Goal: Information Seeking & Learning: Learn about a topic

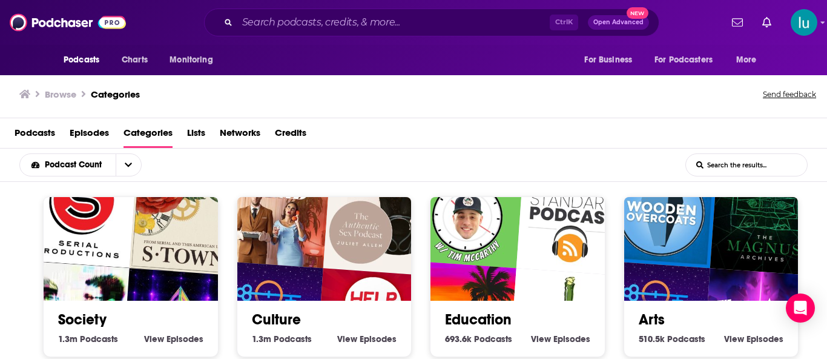
scroll to position [88, 0]
click at [417, 52] on div "Podcasts Charts Monitoring For Business For Podcasters More" at bounding box center [413, 60] width 775 height 30
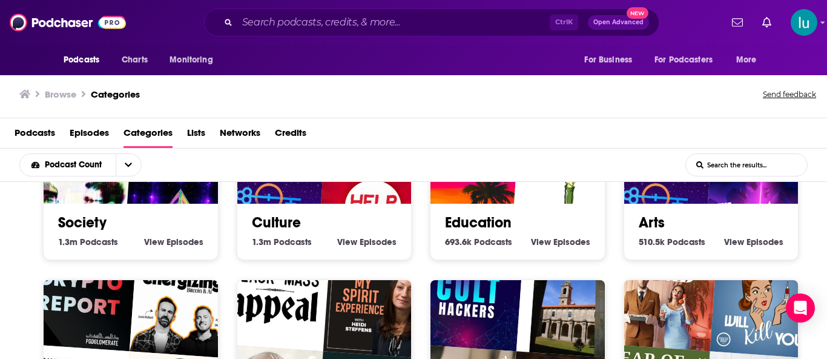
scroll to position [121, 0]
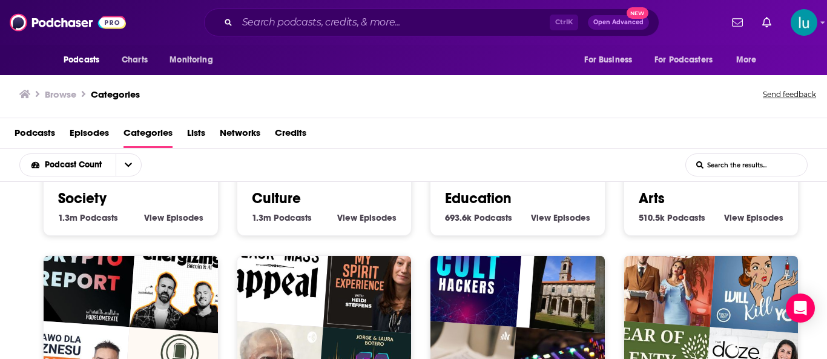
click at [702, 232] on img "Your Mom & Dad" at bounding box center [661, 269] width 111 height 111
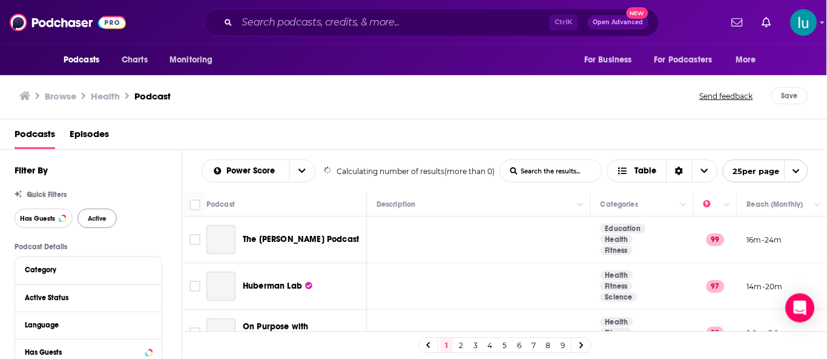
click at [26, 220] on span "Has Guests" at bounding box center [37, 218] width 35 height 7
click at [54, 217] on span "Has Guests" at bounding box center [37, 218] width 35 height 7
click at [55, 217] on button "Has Guests" at bounding box center [44, 217] width 58 height 19
click at [93, 219] on span "Active" at bounding box center [97, 218] width 19 height 7
click at [34, 219] on span "Has Guests" at bounding box center [37, 218] width 35 height 7
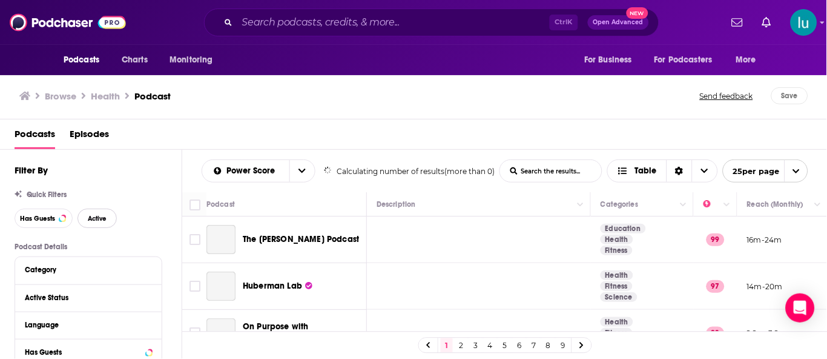
click at [90, 219] on span "Active" at bounding box center [97, 218] width 19 height 7
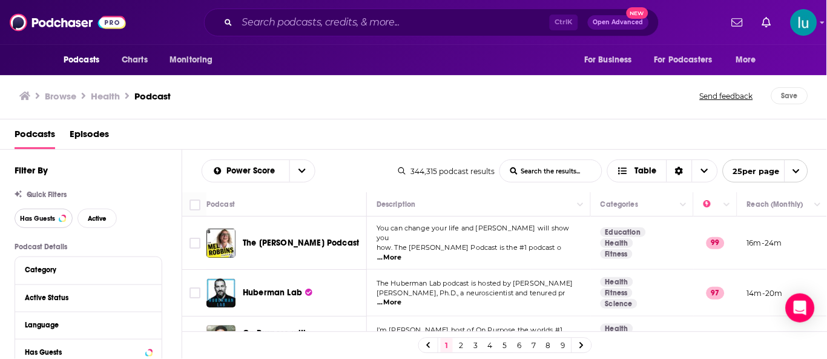
click at [48, 221] on span "Has Guests" at bounding box center [37, 218] width 35 height 7
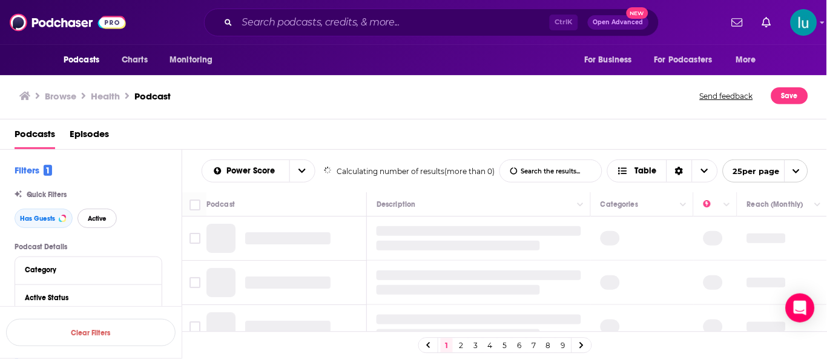
click at [93, 216] on span "Active" at bounding box center [97, 218] width 19 height 7
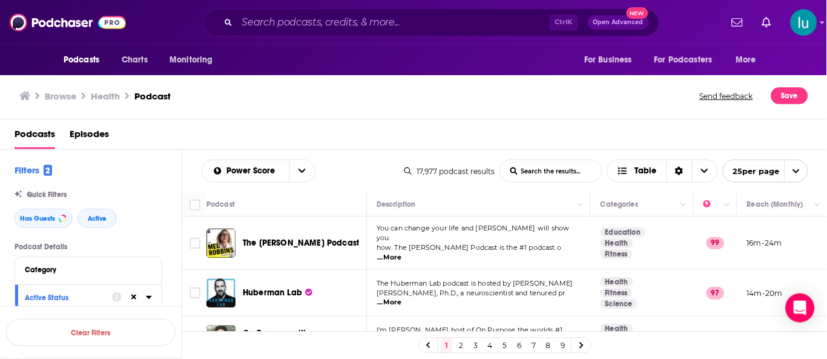
click at [518, 171] on input "List Search Input" at bounding box center [551, 171] width 102 height 22
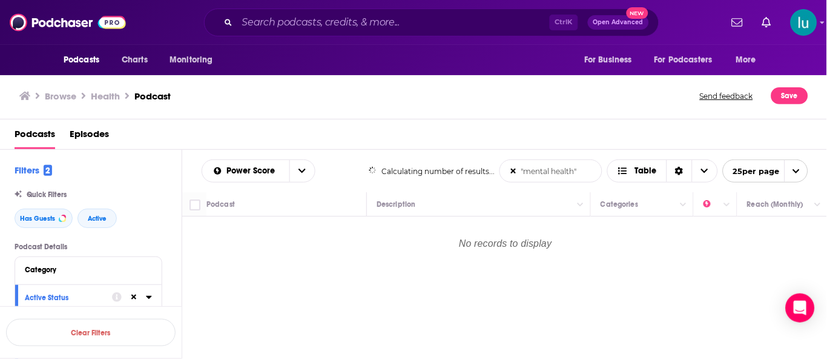
click at [560, 172] on input ""mental health"" at bounding box center [551, 171] width 102 height 22
click at [564, 169] on input ""mental he"" at bounding box center [551, 171] width 102 height 22
click at [564, 170] on input ""mental he"" at bounding box center [551, 171] width 102 height 22
type input ""mental he""
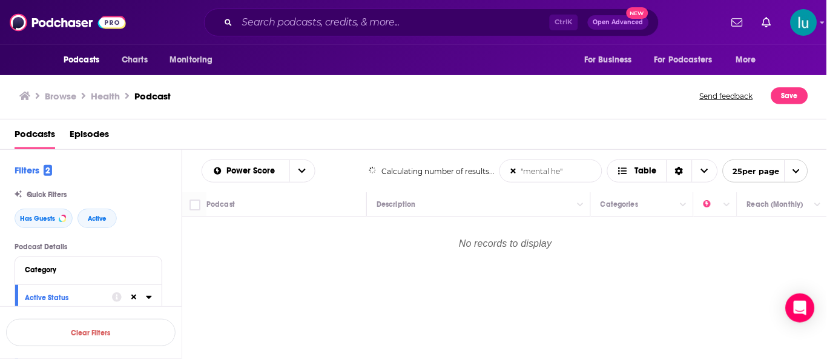
click at [80, 59] on span "Podcasts" at bounding box center [82, 59] width 36 height 17
click at [96, 65] on span "Podcasts" at bounding box center [82, 59] width 36 height 17
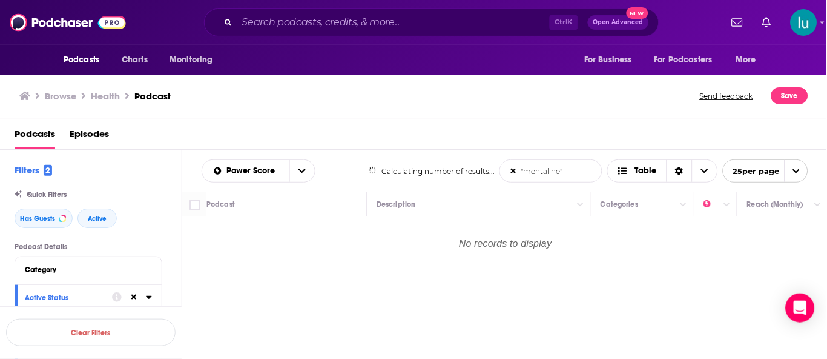
click at [95, 64] on span "Podcasts" at bounding box center [82, 59] width 36 height 17
click at [96, 62] on span "Podcasts" at bounding box center [82, 59] width 36 height 17
